Goal: Task Accomplishment & Management: Manage account settings

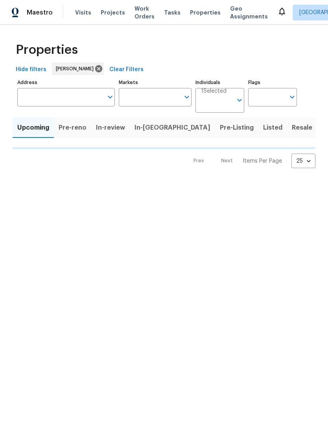
type input "100"
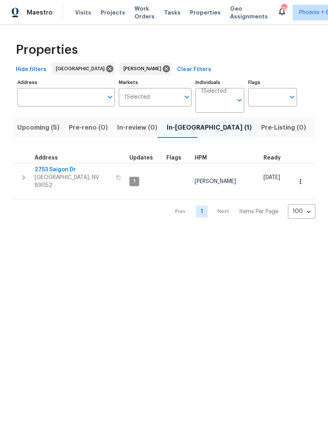
click at [47, 133] on span "Upcoming (5)" at bounding box center [38, 127] width 42 height 11
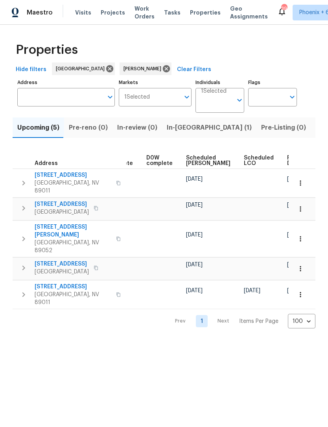
scroll to position [0, 197]
click at [287, 159] on span "Ready Date" at bounding box center [295, 160] width 17 height 11
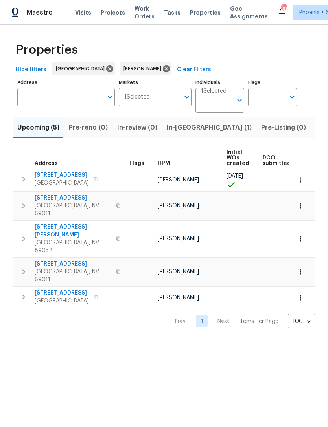
click at [298, 268] on icon "button" at bounding box center [300, 272] width 8 height 8
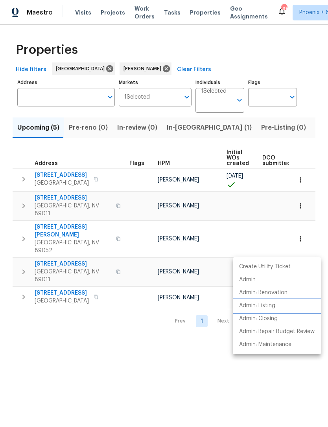
click at [246, 304] on p "Admin: Listing" at bounding box center [257, 306] width 36 height 8
click at [59, 363] on div at bounding box center [164, 213] width 328 height 427
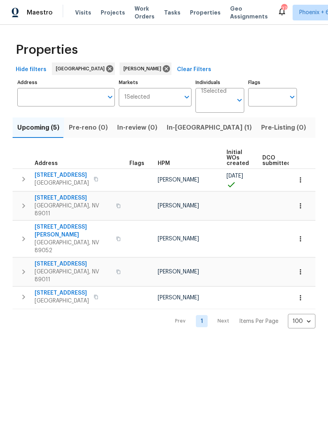
click at [180, 133] on span "In-[GEOGRAPHIC_DATA] (1)" at bounding box center [209, 127] width 85 height 11
